Goal: Information Seeking & Learning: Find contact information

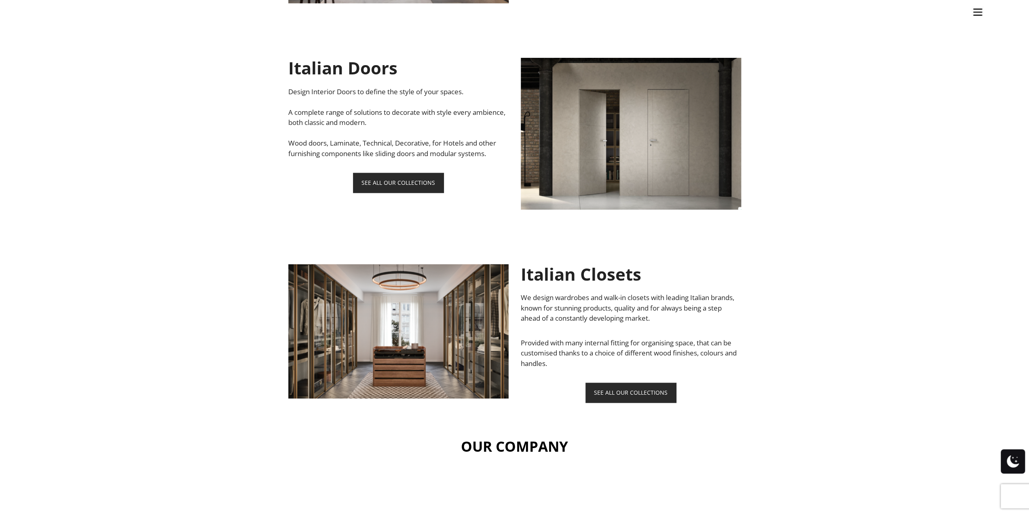
scroll to position [1132, 0]
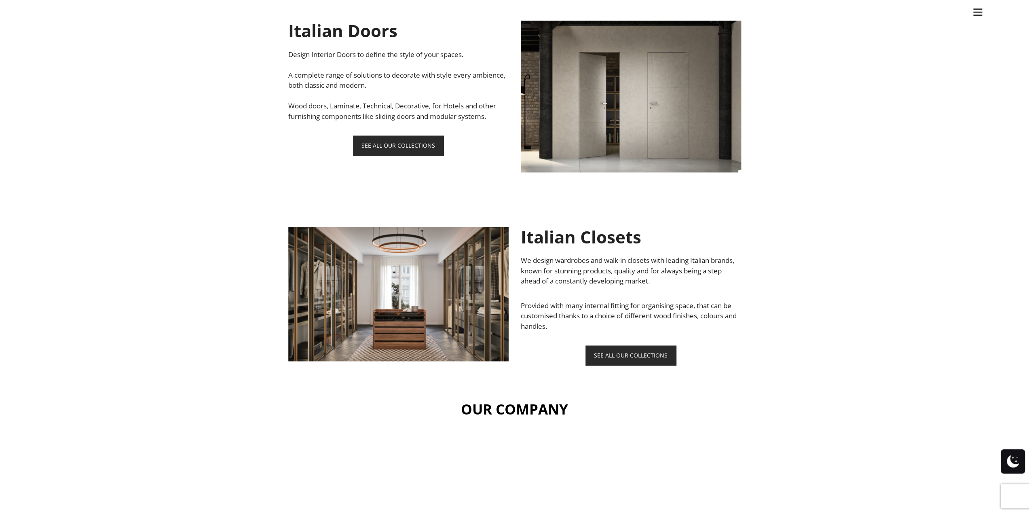
click at [414, 312] on img at bounding box center [398, 294] width 220 height 134
click at [634, 355] on link "SEE ALL OUR COLLECTIONS" at bounding box center [630, 355] width 91 height 20
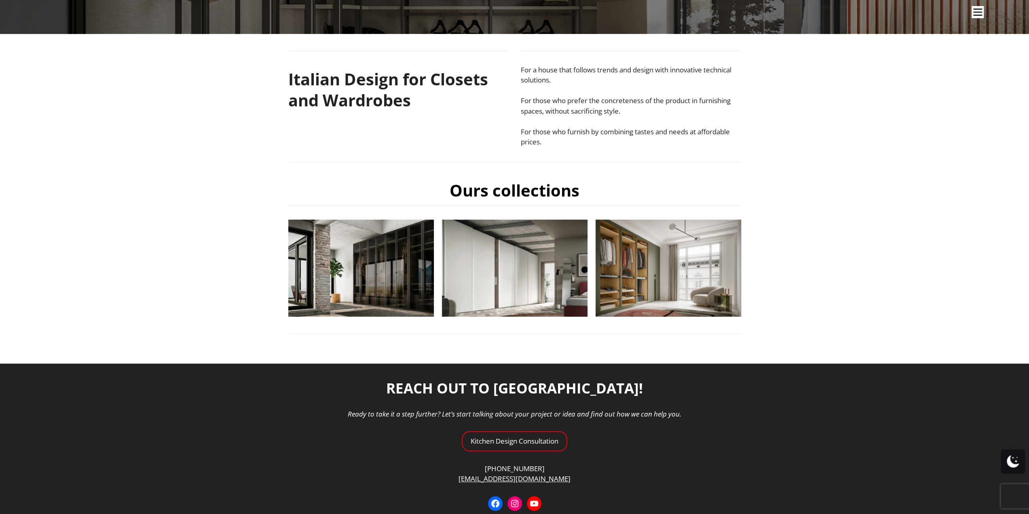
scroll to position [162, 0]
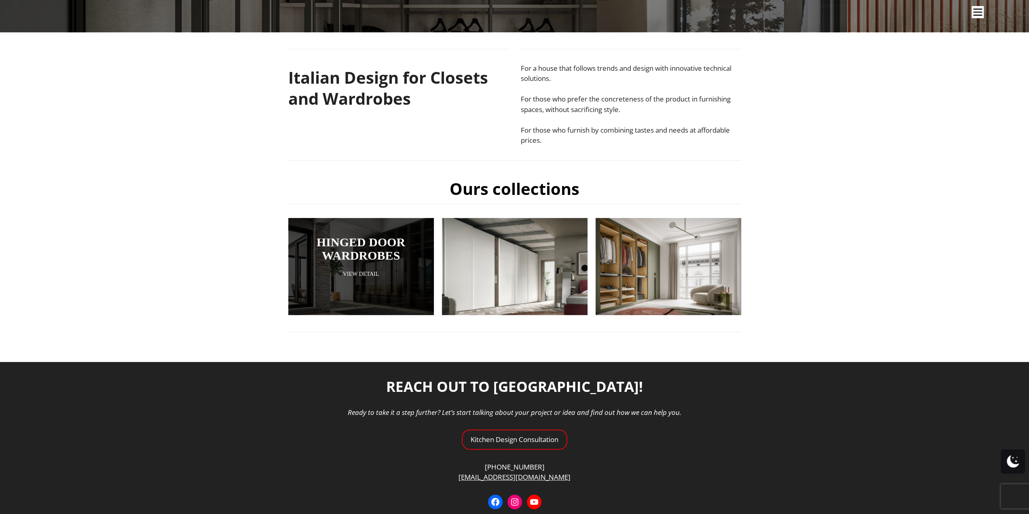
click at [368, 266] on div at bounding box center [361, 266] width 146 height 97
click at [366, 272] on link "View Detail" at bounding box center [360, 274] width 105 height 8
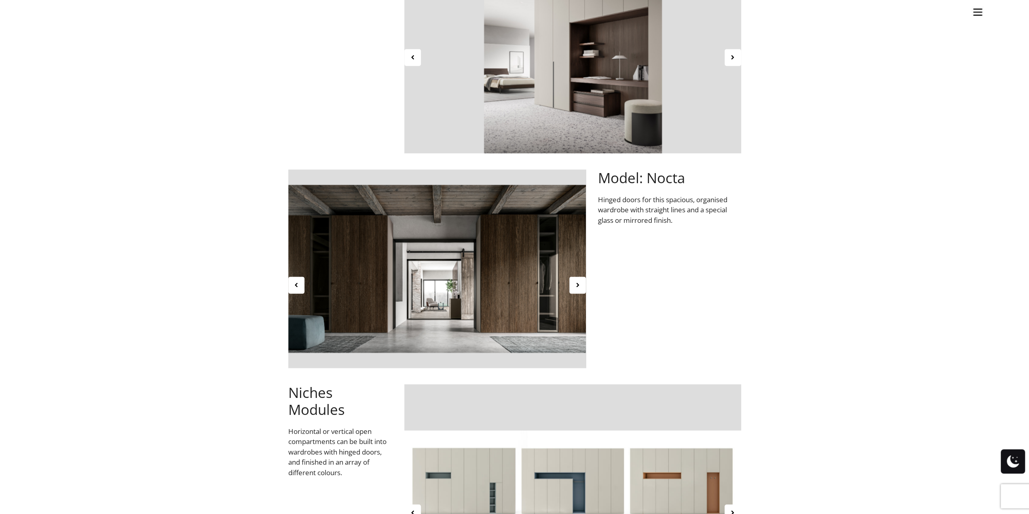
scroll to position [728, 0]
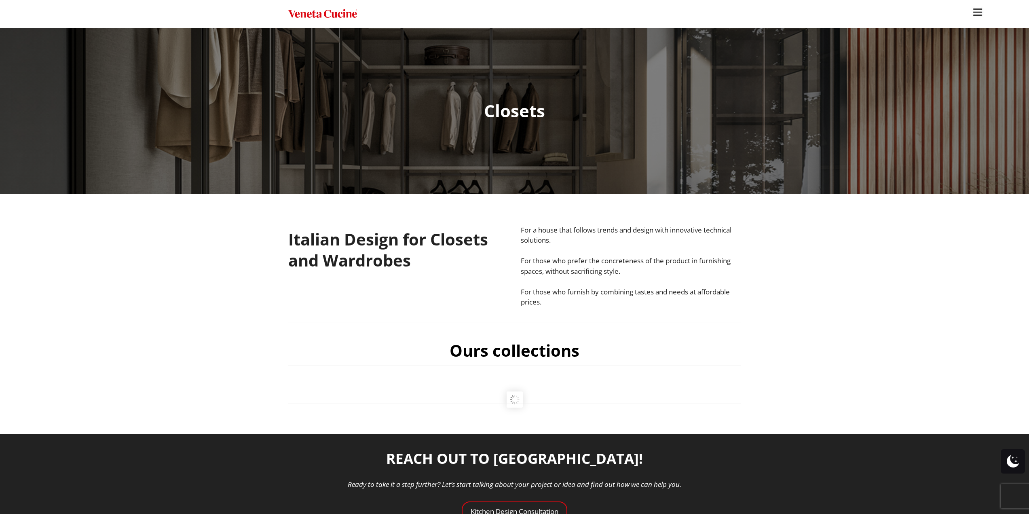
scroll to position [152, 0]
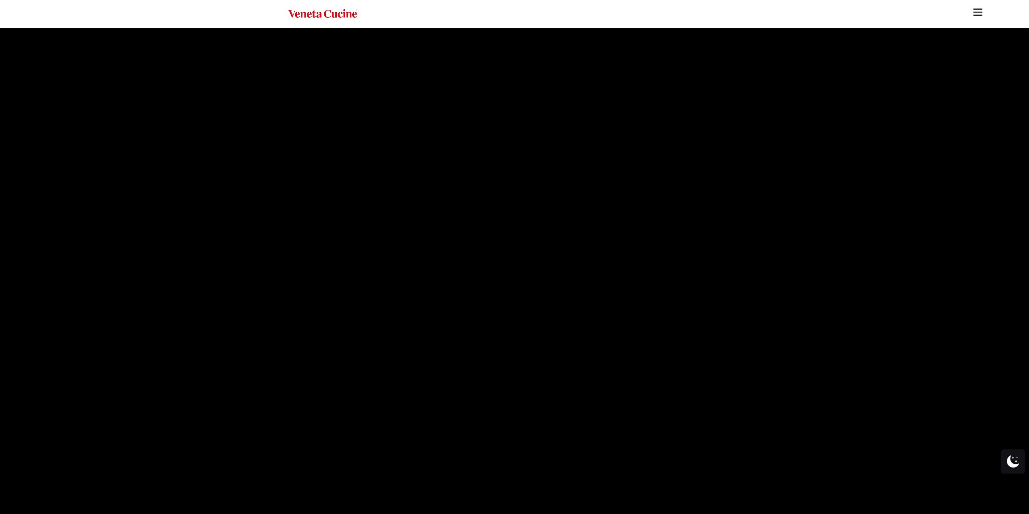
click at [977, 8] on img "Site" at bounding box center [977, 12] width 12 height 12
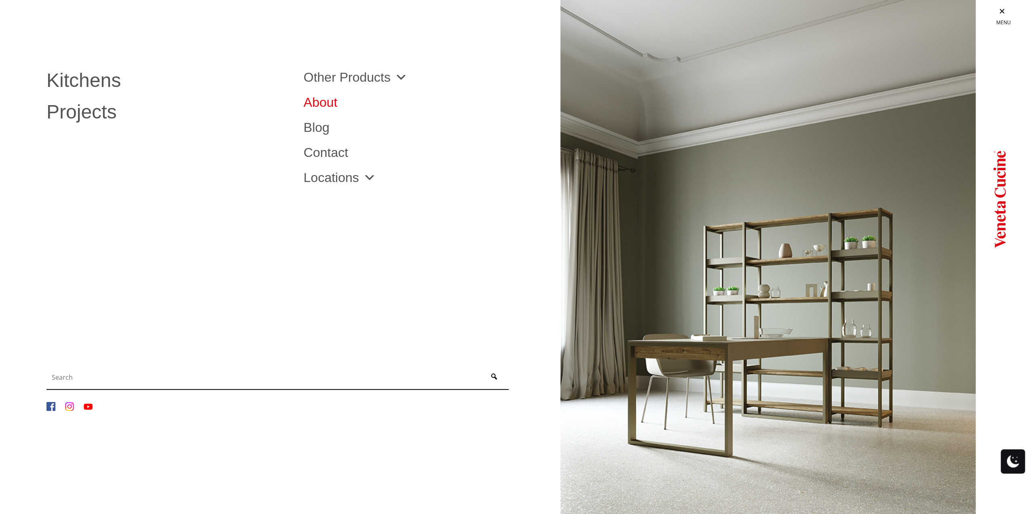
click at [318, 103] on link "About" at bounding box center [426, 102] width 245 height 13
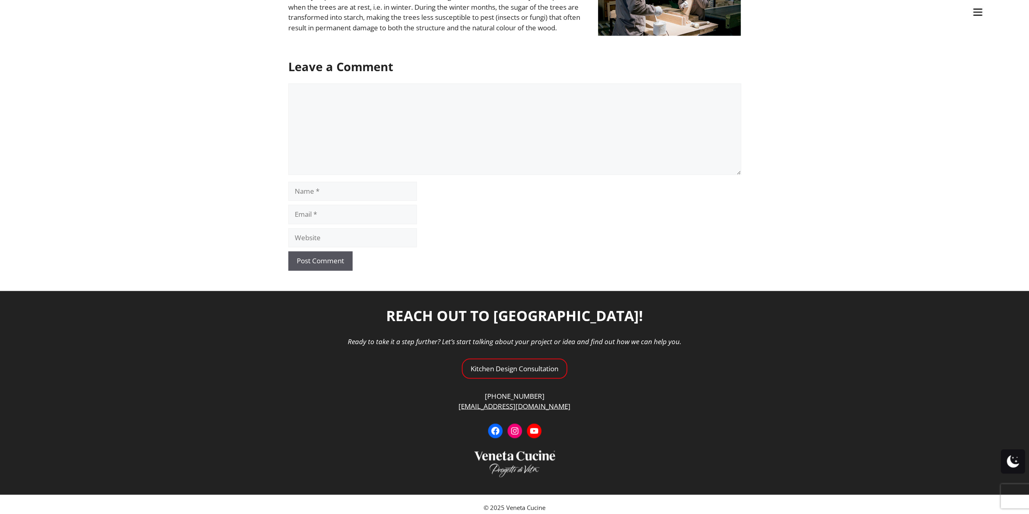
scroll to position [1280, 0]
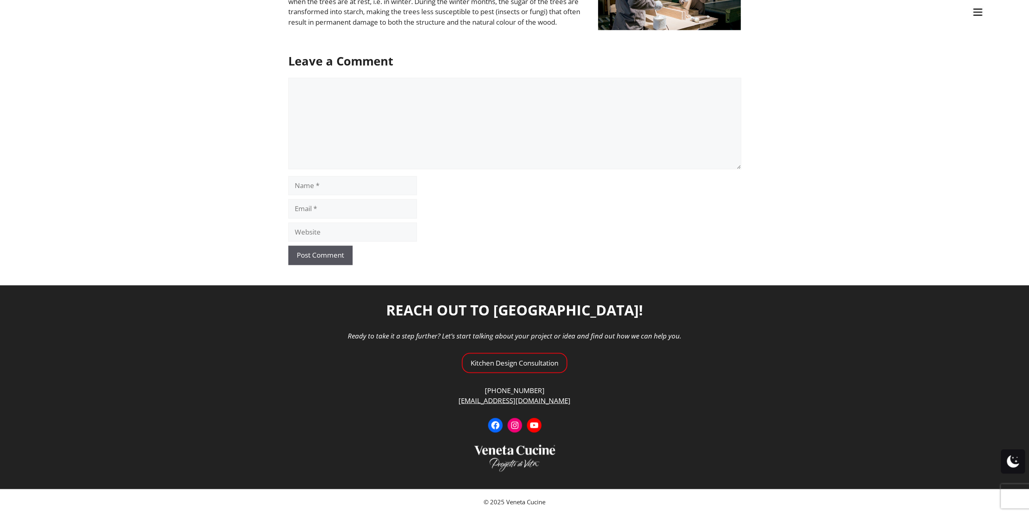
drag, startPoint x: 540, startPoint y: 389, endPoint x: 488, endPoint y: 387, distance: 52.2
click at [488, 387] on ul "Kitchens Projects Other Products Bathrooms Closets Italian Doors About Blog Con…" at bounding box center [514, 257] width 1029 height 514
drag, startPoint x: 489, startPoint y: 390, endPoint x: 540, endPoint y: 388, distance: 50.9
click at [540, 388] on ul "Kitchens Projects Other Products Bathrooms Closets Italian Doors About Blog Con…" at bounding box center [514, 257] width 1029 height 514
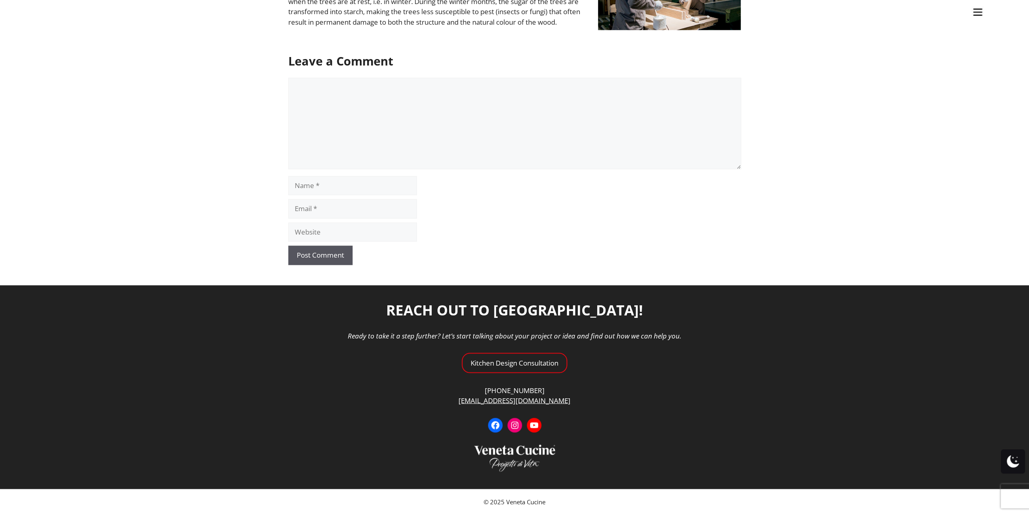
click at [530, 390] on ul "Kitchens Projects Other Products Bathrooms Closets Italian Doors About Blog Con…" at bounding box center [514, 257] width 1029 height 514
click at [743, 382] on ul "Kitchens Projects Other Products Bathrooms Closets Italian Doors About Blog Con…" at bounding box center [514, 257] width 1029 height 514
click at [840, 167] on ul "Kitchens Projects Other Products Bathrooms Closets Italian Doors About Blog Con…" at bounding box center [514, 257] width 1029 height 514
drag, startPoint x: 491, startPoint y: 388, endPoint x: 552, endPoint y: 388, distance: 61.4
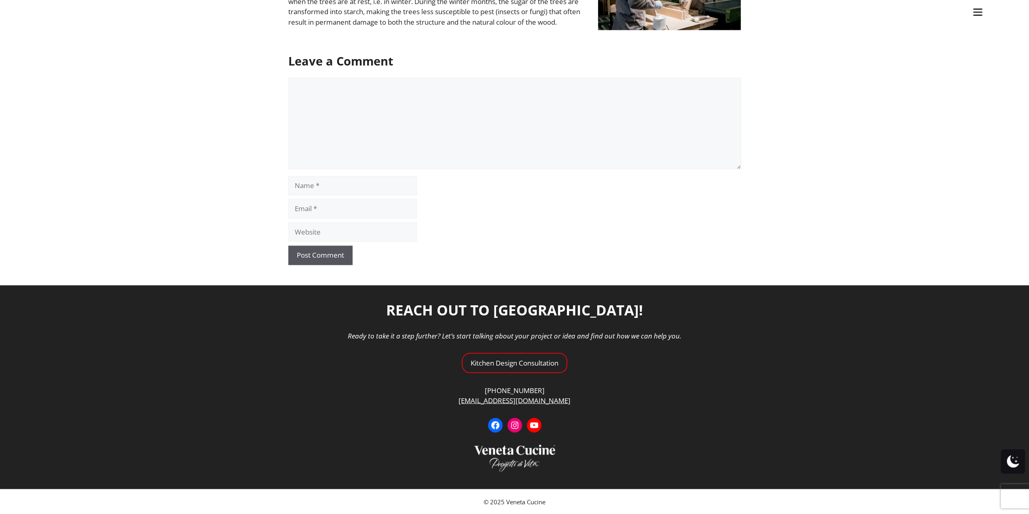
click at [552, 388] on ul "Kitchens Projects Other Products Bathrooms Closets Italian Doors About Blog Con…" at bounding box center [514, 257] width 1029 height 514
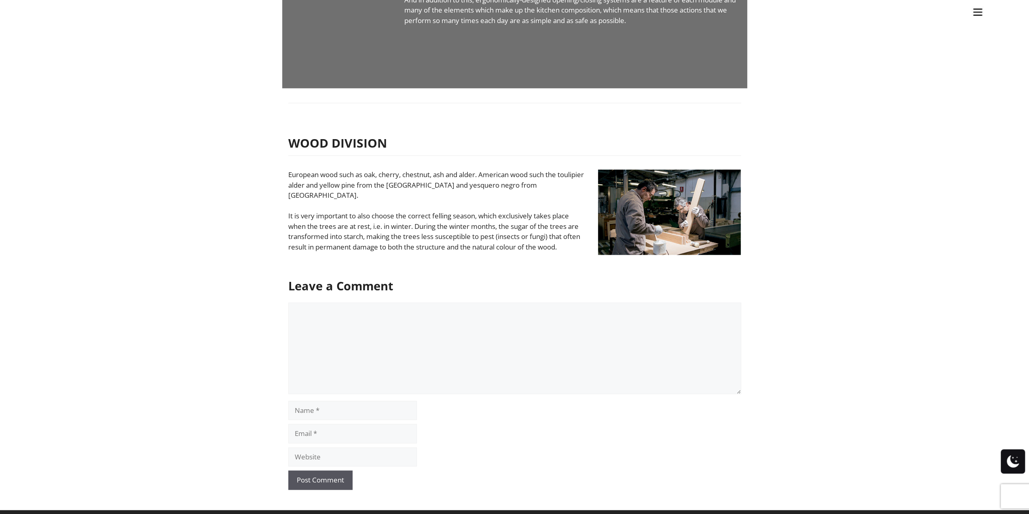
scroll to position [916, 0]
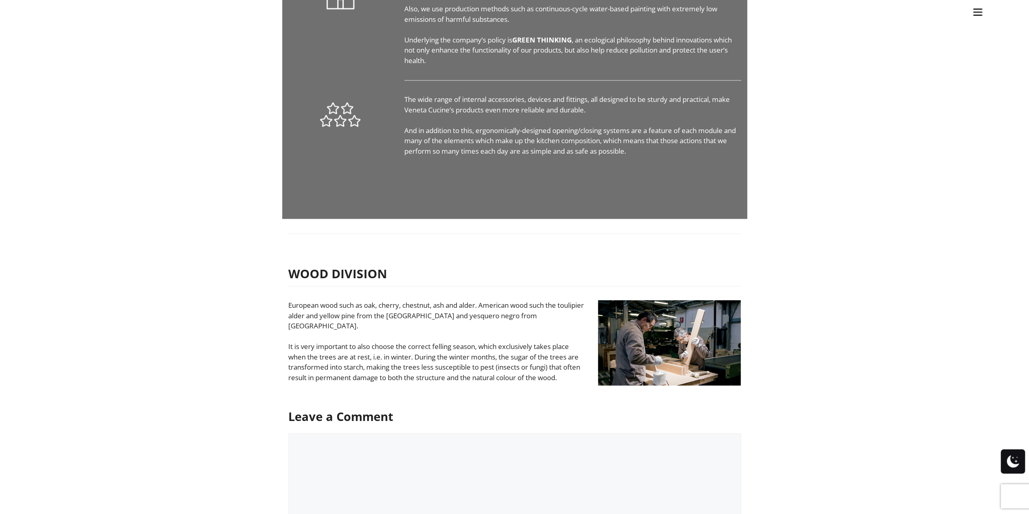
click at [979, 16] on img "Site" at bounding box center [977, 12] width 12 height 12
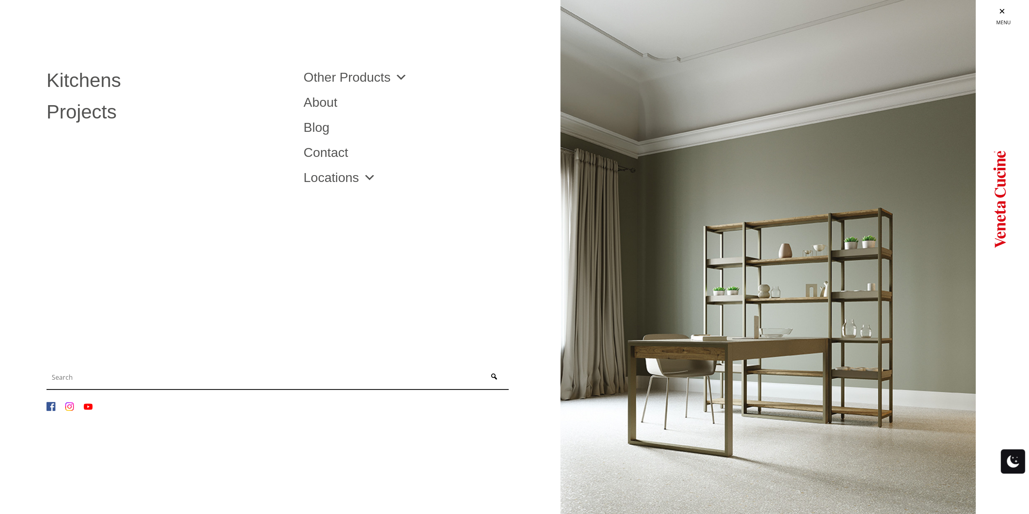
scroll to position [904, 0]
click at [334, 160] on li "Contact" at bounding box center [426, 152] width 257 height 25
click at [331, 152] on link "Contact" at bounding box center [426, 152] width 245 height 13
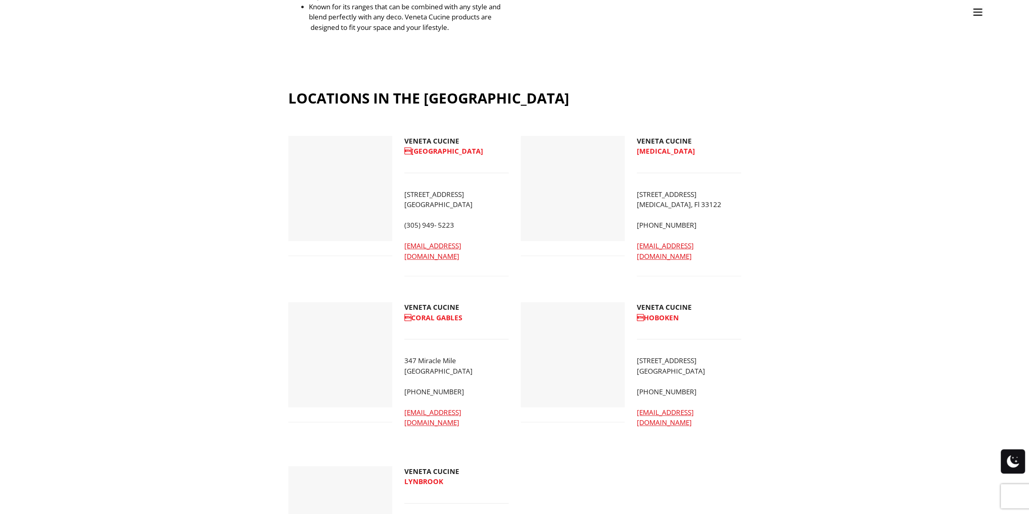
scroll to position [566, 0]
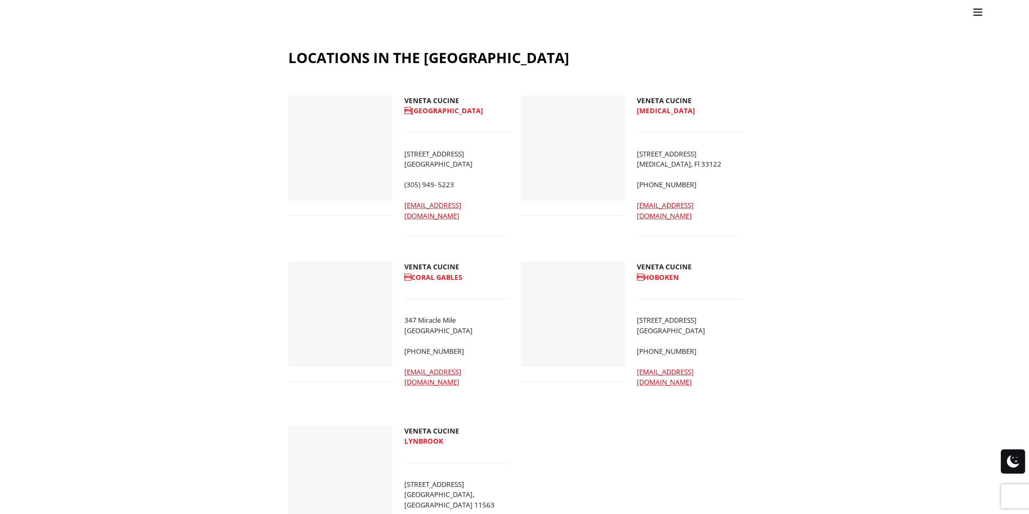
click at [403, 121] on div "VENETA CUCINE NORTH MIAMI BEACH 2020 NE 163rd Street North Miami Beach, FL 331…" at bounding box center [456, 172] width 116 height 154
drag, startPoint x: 405, startPoint y: 122, endPoint x: 501, endPoint y: 132, distance: 96.7
click at [501, 149] on p "2020 NE 163rd Street North Miami Beach, FL 33162" at bounding box center [456, 159] width 104 height 21
copy p "2020 NE 163rd Street North Miami Beach, FL 33162"
drag, startPoint x: 481, startPoint y: 175, endPoint x: 403, endPoint y: 175, distance: 77.2
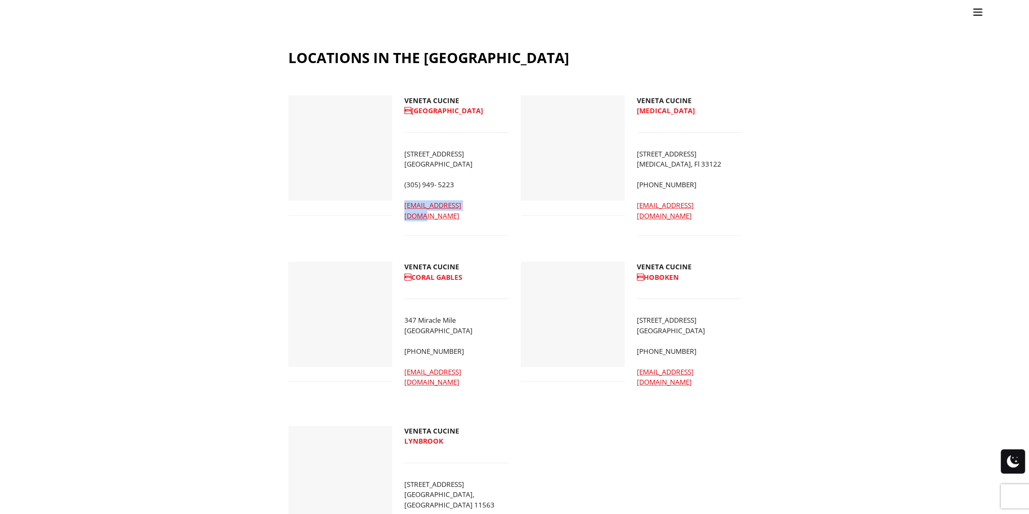
click at [403, 175] on div "VENETA CUCINE NORTH MIAMI BEACH 2020 NE 163rd Street North Miami Beach, FL 331…" at bounding box center [456, 172] width 116 height 154
copy link "[EMAIL_ADDRESS][DOMAIN_NAME]"
click at [855, 245] on ul "Kitchens Projects Other Products Bathrooms Closets Italian Doors About Blog Con…" at bounding box center [514, 257] width 1029 height 514
click at [340, 441] on div at bounding box center [340, 478] width 100 height 101
drag, startPoint x: 404, startPoint y: 436, endPoint x: 476, endPoint y: 445, distance: 72.5
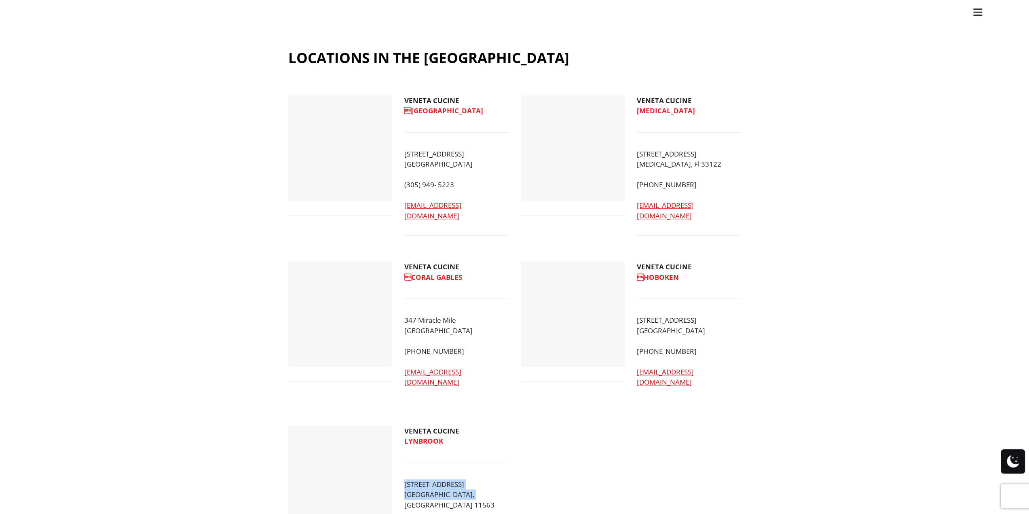
click at [476, 479] on p "943 Sunrise Hwy Lynbrook, NY 11563" at bounding box center [456, 494] width 104 height 31
copy p "943 Sunrise Hwy Lynbrook, NY 11563"
click at [878, 290] on ul "Kitchens Projects Other Products Bathrooms Closets Italian Doors About Blog Con…" at bounding box center [514, 257] width 1029 height 514
